Goal: Task Accomplishment & Management: Manage account settings

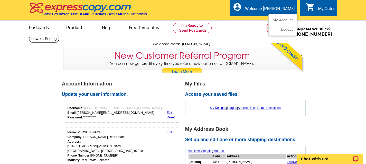
click at [283, 8] on div "Welcome [PERSON_NAME]" at bounding box center [270, 9] width 50 height 7
click at [287, 9] on div "Welcome [PERSON_NAME]" at bounding box center [270, 9] width 50 height 7
click at [287, 19] on link "My Account" at bounding box center [282, 19] width 22 height 5
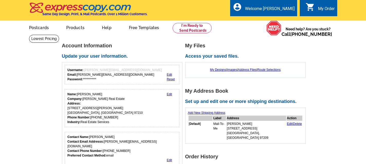
click at [287, 19] on div "local_phone Same Day Design, Print, & Mail Postcards. Over 1 Million Customers.…" at bounding box center [183, 11] width 308 height 20
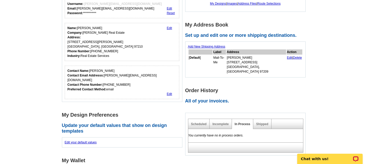
scroll to position [96, 0]
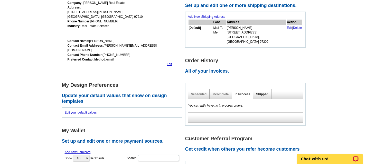
click at [262, 92] on link "Shipped" at bounding box center [262, 94] width 12 height 4
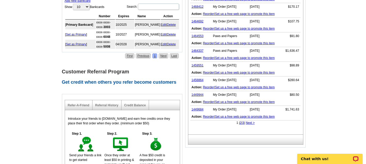
scroll to position [247, 0]
click at [198, 107] on link "1449684" at bounding box center [198, 109] width 12 height 4
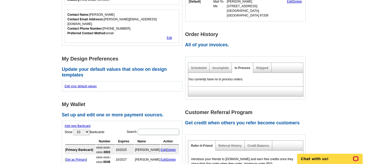
scroll to position [129, 0]
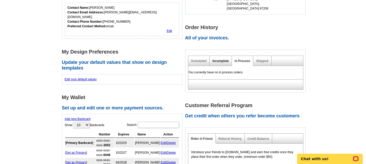
click at [220, 59] on link "Incomplete" at bounding box center [221, 61] width 16 height 4
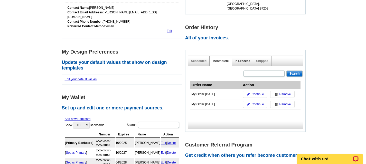
click at [242, 59] on link "In Process" at bounding box center [243, 61] width 16 height 4
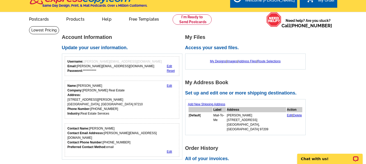
scroll to position [0, 0]
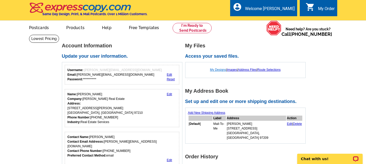
click at [217, 70] on link "My Designs" at bounding box center [218, 70] width 16 height 4
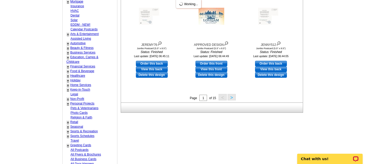
scroll to position [223, 0]
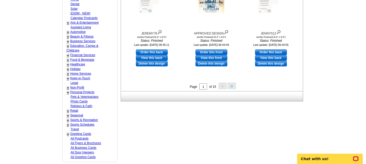
click at [233, 85] on button ">" at bounding box center [232, 86] width 8 height 6
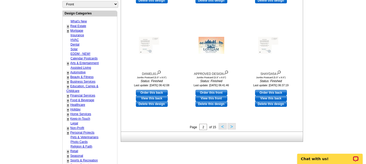
scroll to position [193, 0]
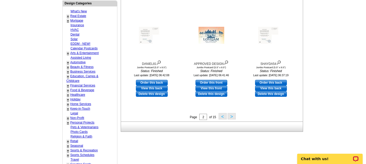
click at [234, 117] on button ">" at bounding box center [232, 116] width 8 height 6
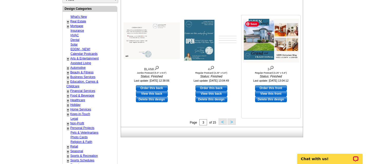
scroll to position [199, 0]
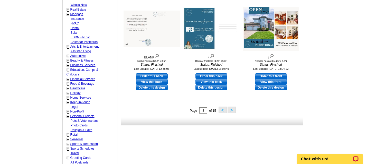
click at [233, 110] on button ">" at bounding box center [232, 109] width 8 height 6
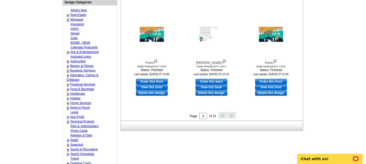
scroll to position [198, 0]
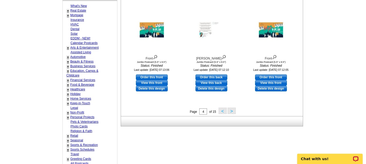
click at [234, 111] on button ">" at bounding box center [232, 110] width 8 height 6
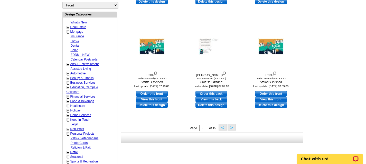
scroll to position [196, 0]
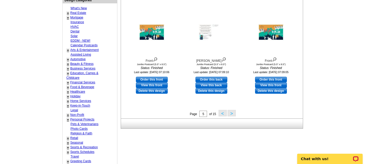
click at [231, 110] on button ">" at bounding box center [232, 113] width 8 height 6
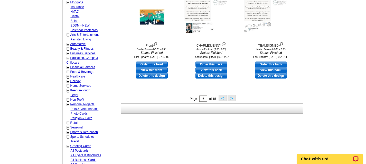
scroll to position [217, 0]
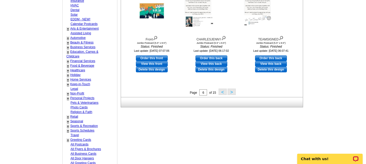
click at [234, 91] on button ">" at bounding box center [232, 91] width 8 height 6
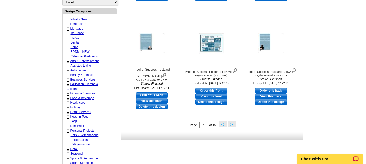
scroll to position [186, 0]
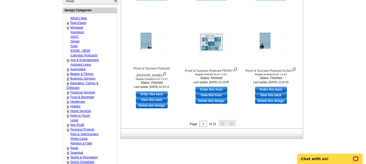
click at [232, 124] on button ">" at bounding box center [232, 123] width 8 height 6
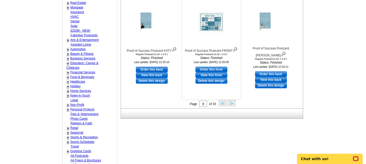
scroll to position [208, 0]
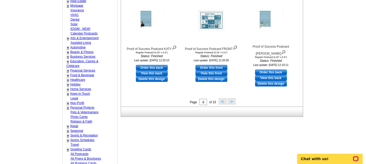
click at [233, 100] on button ">" at bounding box center [232, 101] width 8 height 6
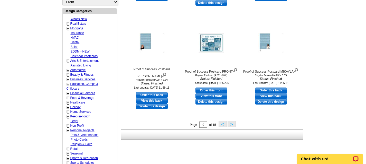
scroll to position [189, 0]
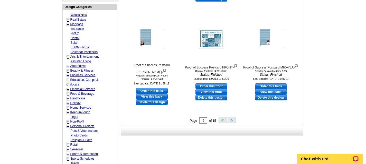
click at [233, 122] on button ">" at bounding box center [232, 119] width 8 height 6
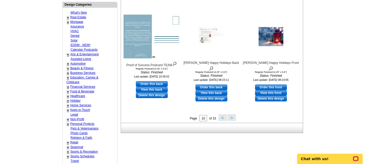
scroll to position [197, 0]
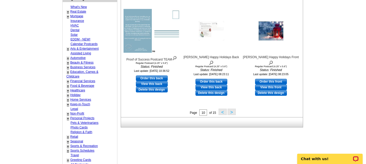
click at [232, 110] on button ">" at bounding box center [232, 111] width 8 height 6
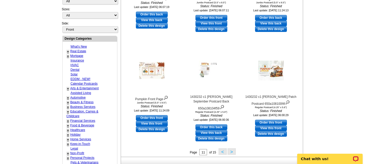
scroll to position [161, 0]
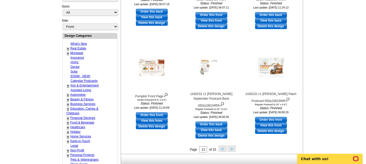
click at [233, 149] on button ">" at bounding box center [232, 148] width 8 height 6
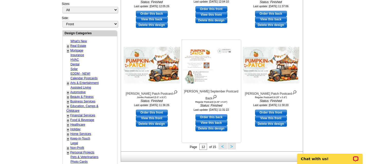
scroll to position [165, 0]
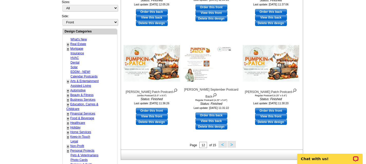
click at [230, 143] on button ">" at bounding box center [232, 144] width 8 height 6
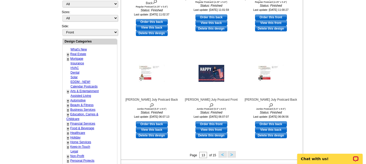
scroll to position [156, 0]
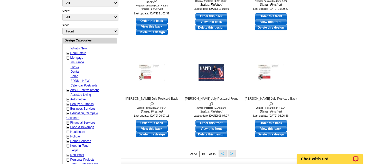
click at [233, 154] on button ">" at bounding box center [232, 153] width 8 height 6
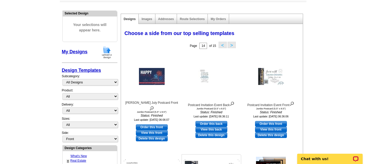
scroll to position [47, 0]
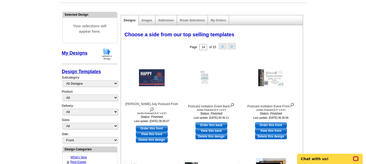
click at [222, 47] on button "<" at bounding box center [223, 46] width 8 height 6
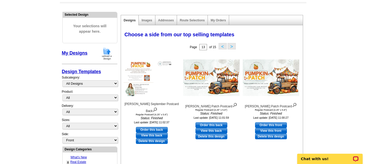
click at [220, 47] on button "<" at bounding box center [223, 46] width 8 height 6
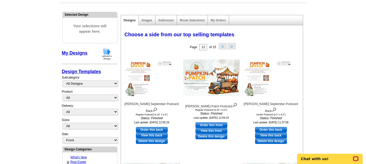
click at [220, 47] on button "<" at bounding box center [223, 46] width 8 height 6
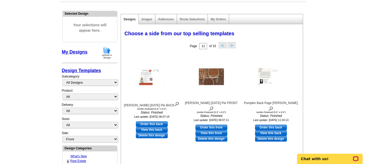
scroll to position [48, 0]
click at [222, 45] on button "<" at bounding box center [223, 45] width 8 height 6
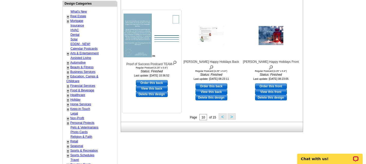
scroll to position [202, 0]
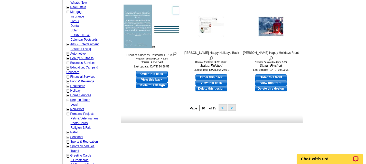
click at [221, 108] on button "<" at bounding box center [223, 107] width 8 height 6
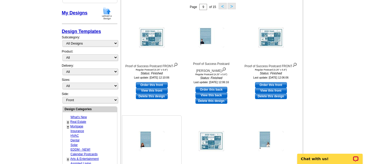
scroll to position [88, 0]
